Goal: Check status: Check status

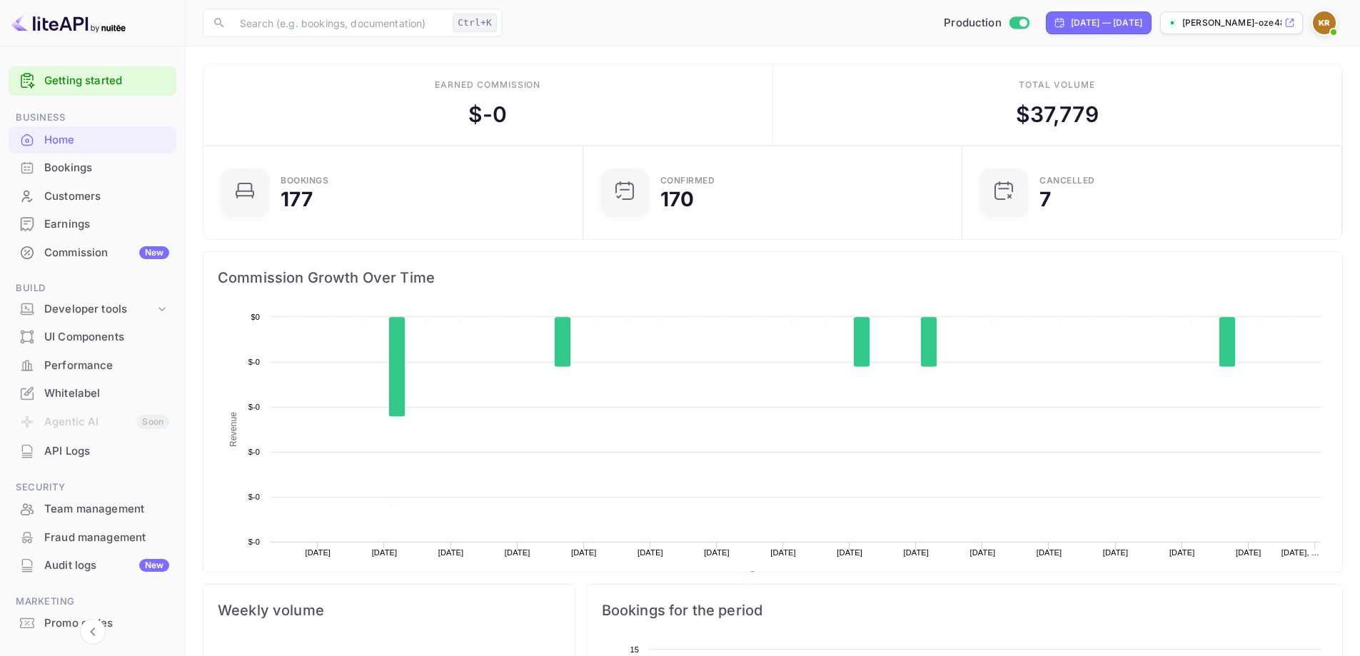
scroll to position [221, 360]
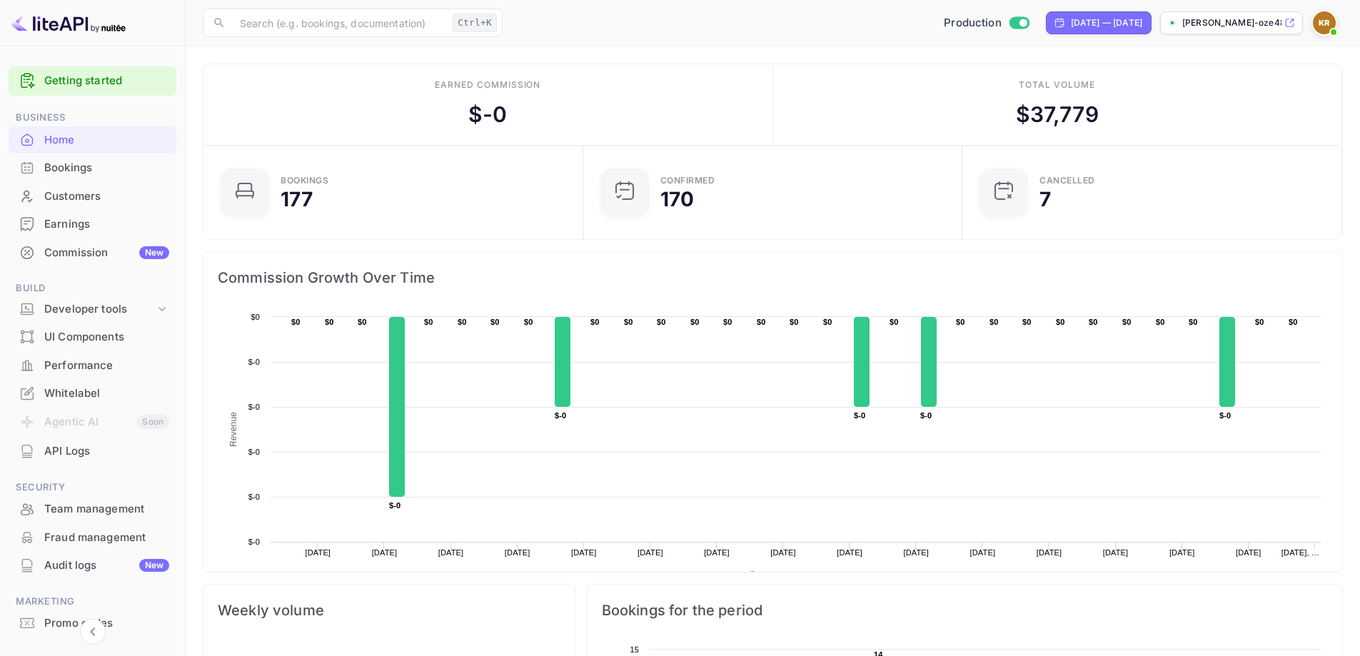
click at [60, 165] on div "Bookings" at bounding box center [106, 168] width 125 height 16
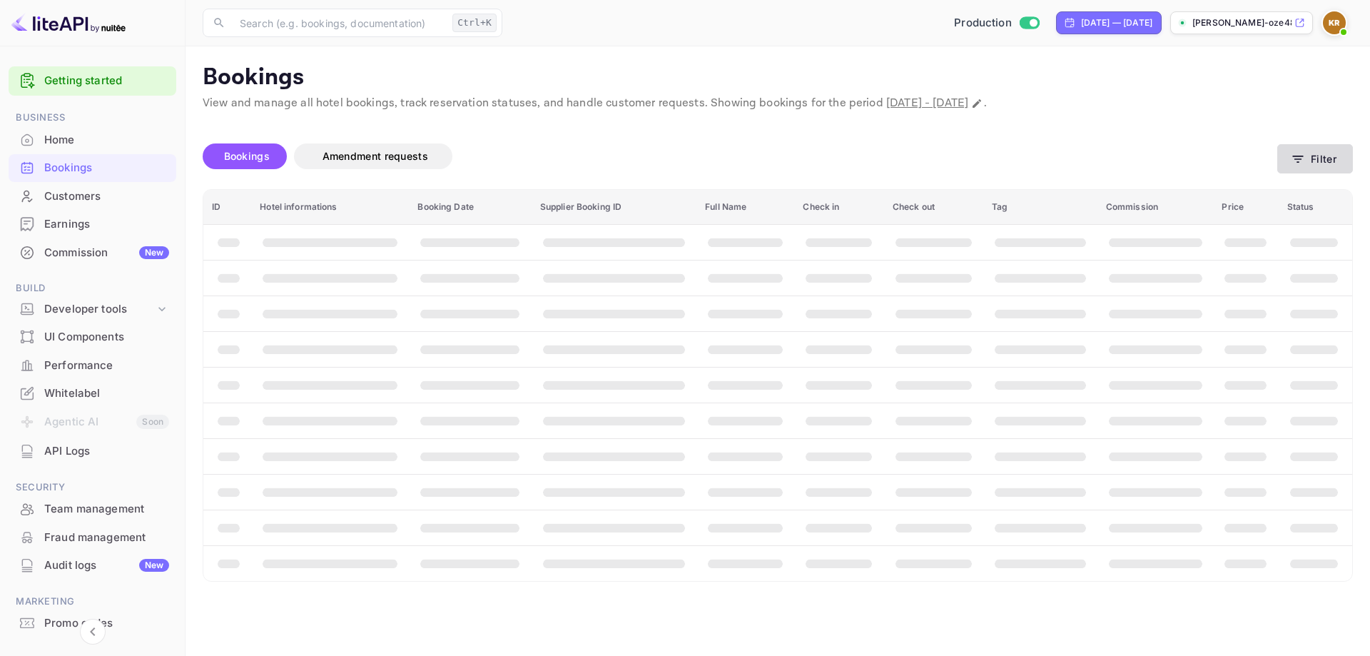
click at [1318, 167] on button "Filter" at bounding box center [1316, 158] width 76 height 29
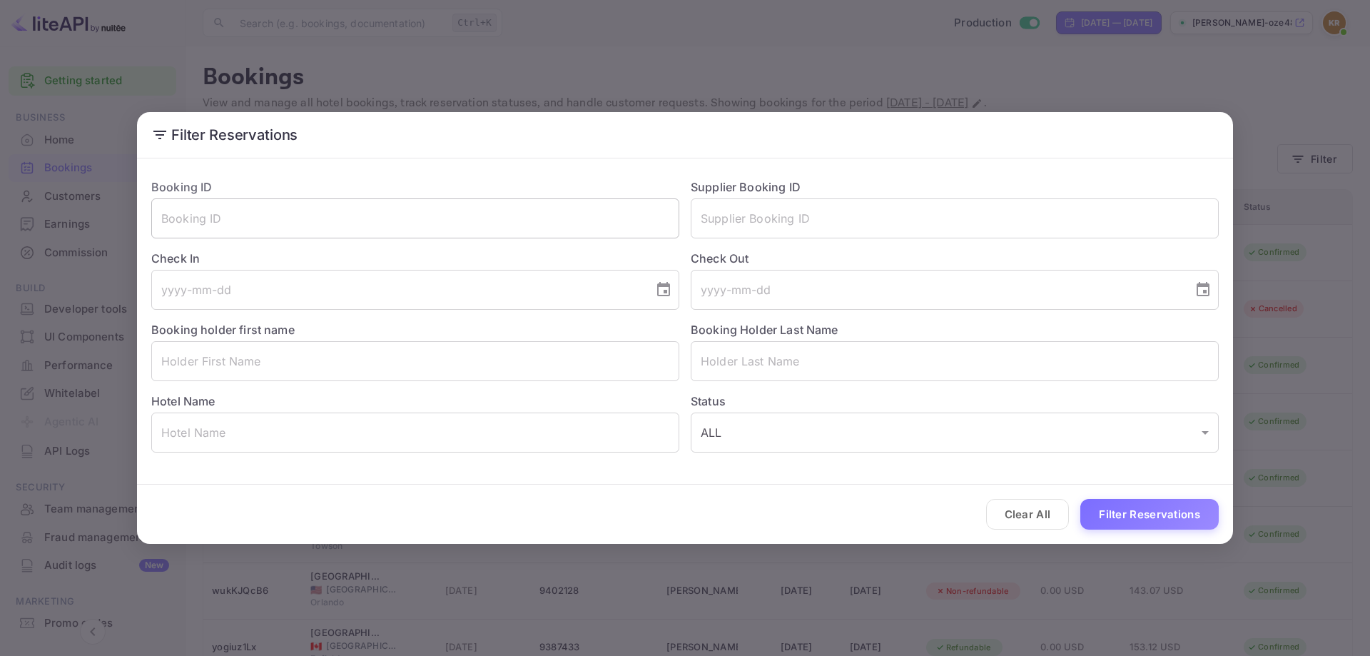
click at [371, 229] on input "text" at bounding box center [415, 218] width 528 height 40
paste input "R6AQKaNgo"
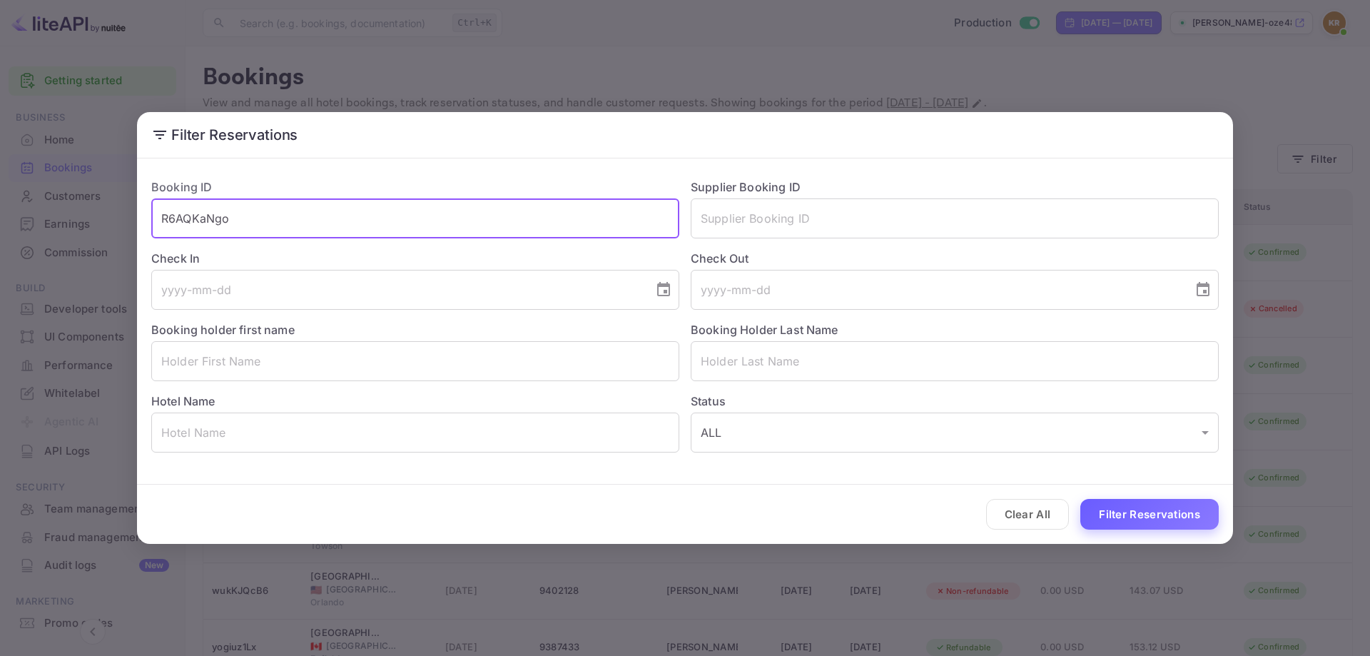
type input "R6AQKaNgo"
click at [1128, 499] on button "Filter Reservations" at bounding box center [1150, 514] width 138 height 31
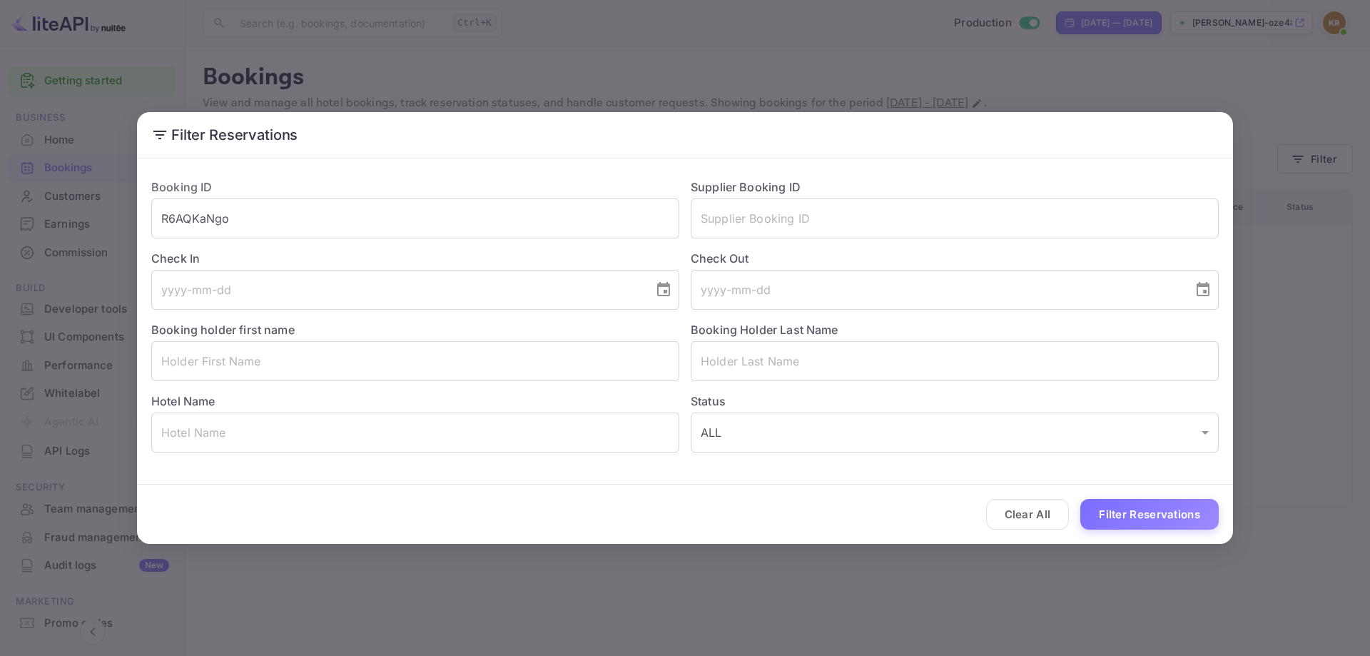
click at [401, 553] on div "Filter Reservations Booking ID R6AQKaNgo ​ Supplier Booking ID ​ Check In ​ Che…" at bounding box center [685, 328] width 1370 height 656
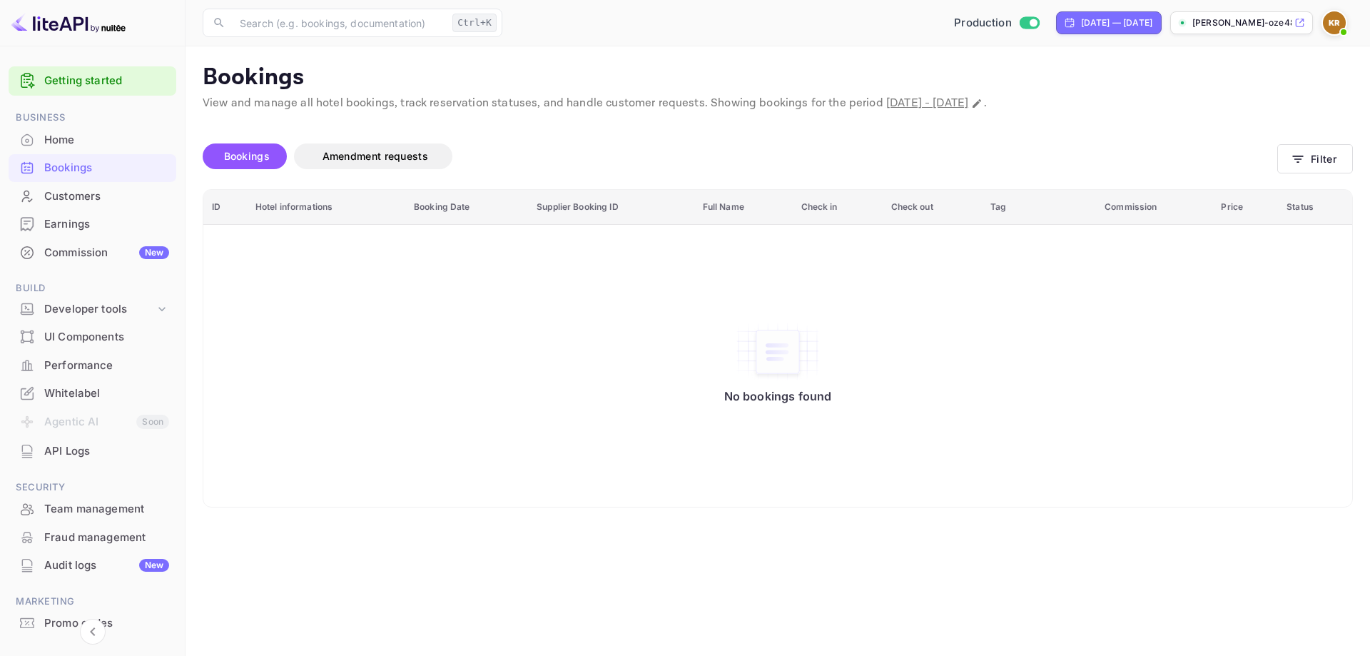
click at [453, 350] on div "No bookings found" at bounding box center [778, 366] width 1121 height 263
click at [1331, 26] on img at bounding box center [1334, 22] width 23 height 23
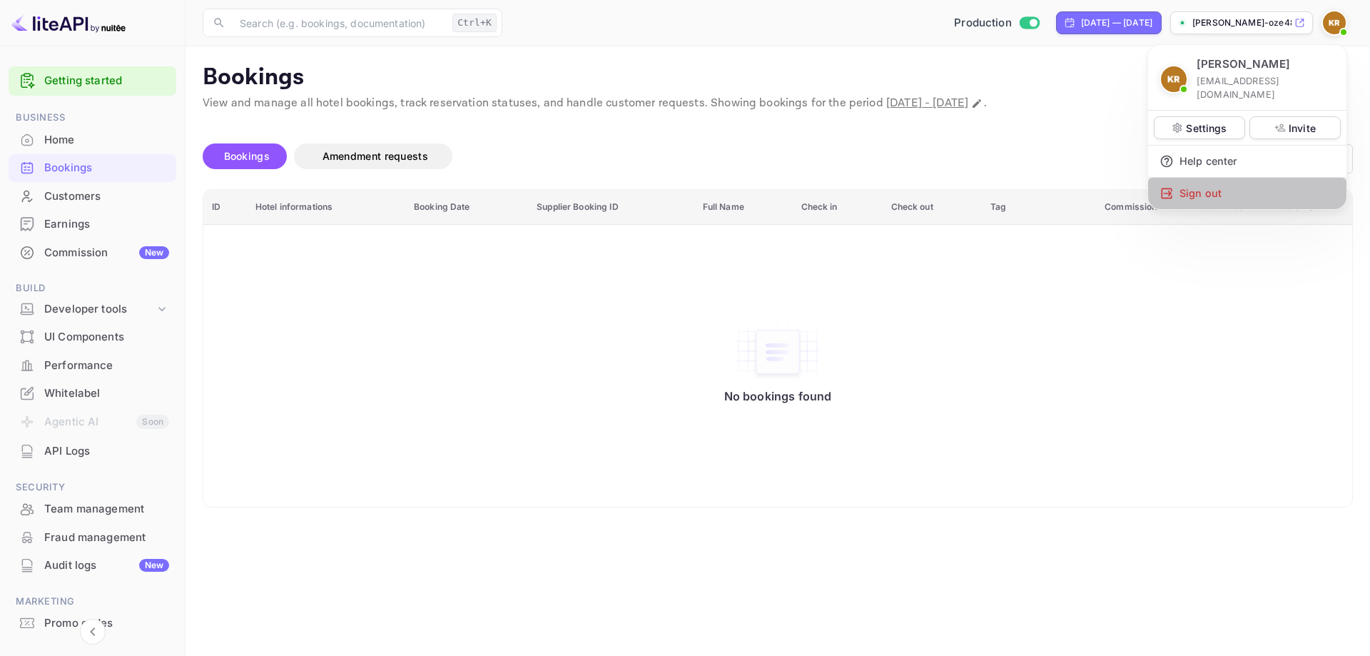
click at [1222, 178] on div "Sign out" at bounding box center [1247, 193] width 198 height 31
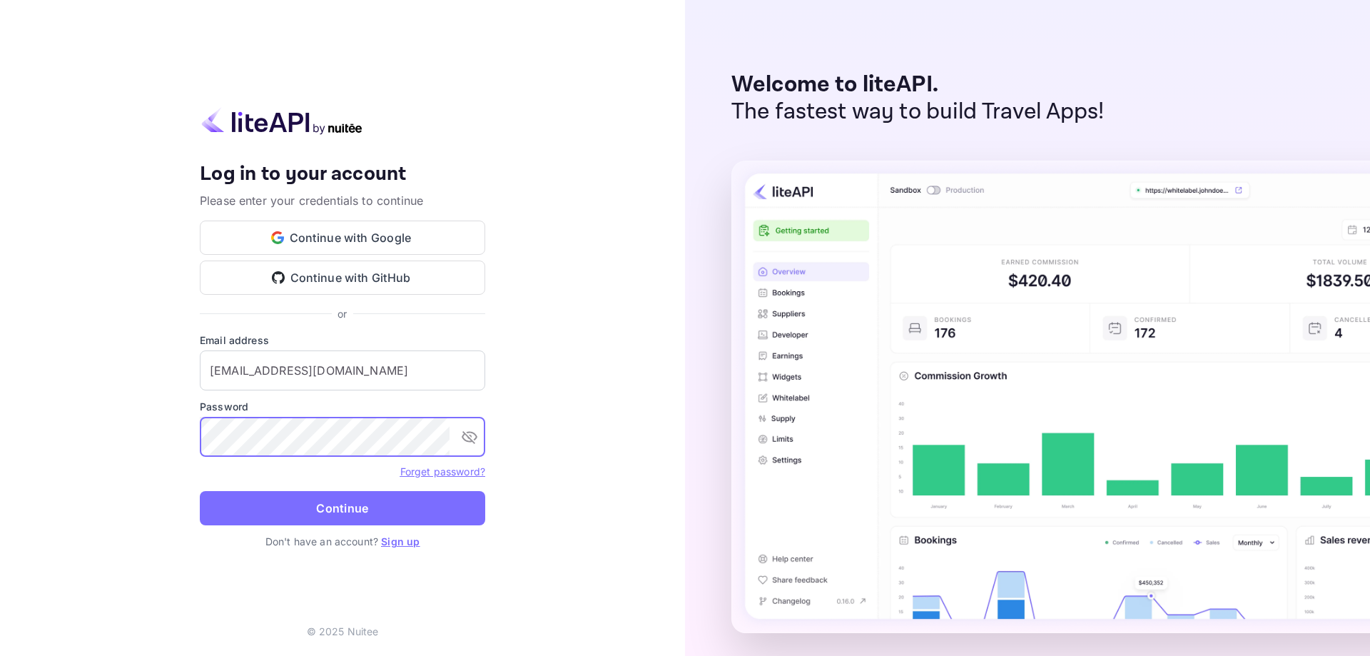
type input "[EMAIL_ADDRESS][DOMAIN_NAME]"
click at [310, 513] on button "Continue" at bounding box center [342, 508] width 285 height 34
